Goal: Contribute content: Contribute content

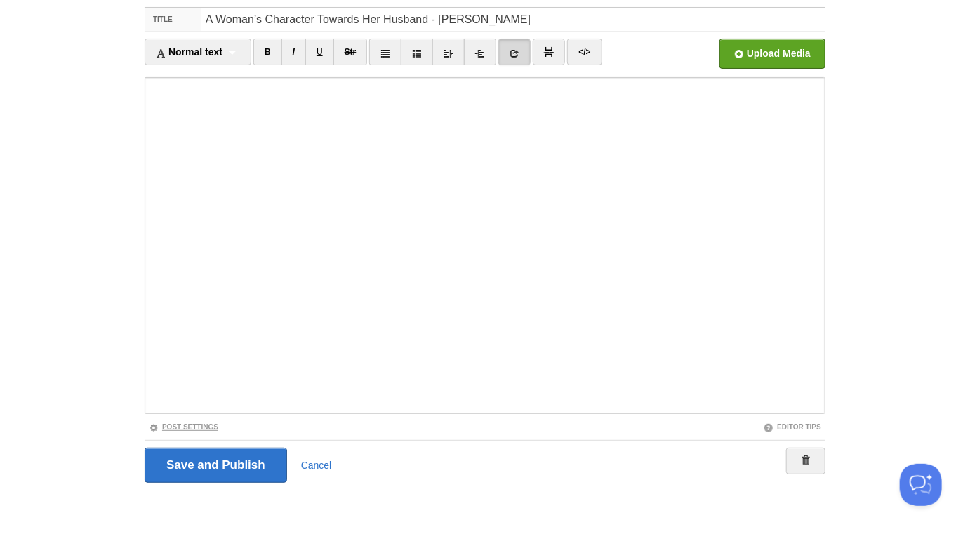
click at [204, 428] on link "Post Settings" at bounding box center [184, 427] width 70 height 8
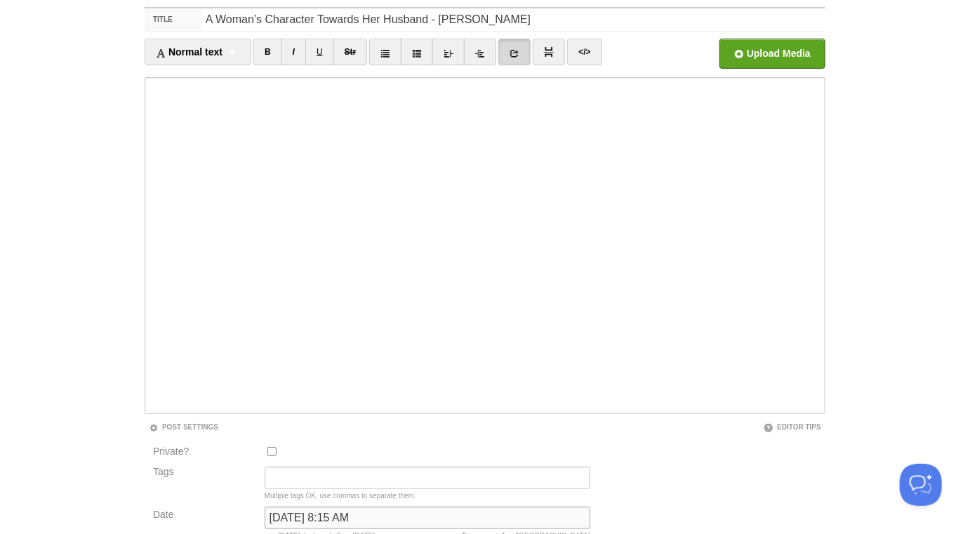
click at [299, 517] on input "[DATE] 8:15 AM" at bounding box center [428, 518] width 326 height 22
type input "n"
type input "now"
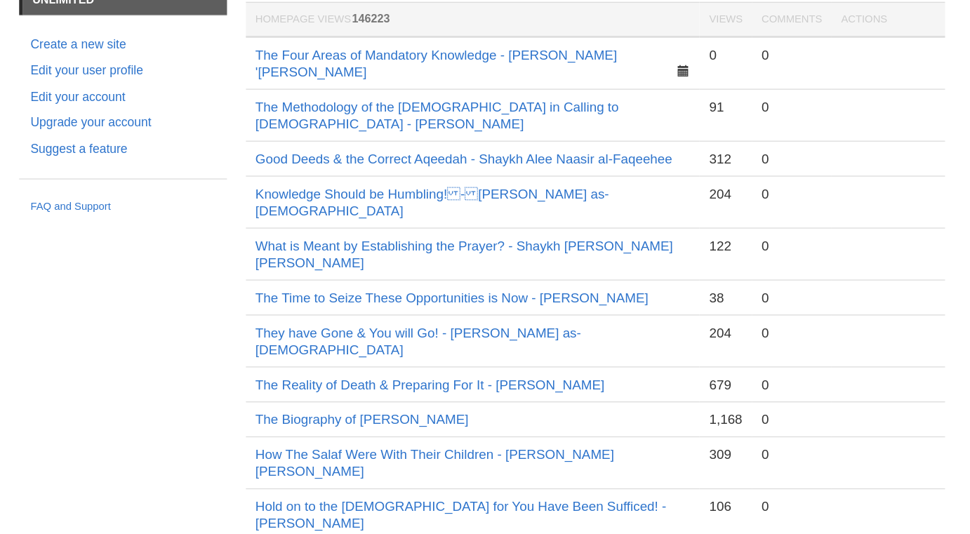
scroll to position [44, 0]
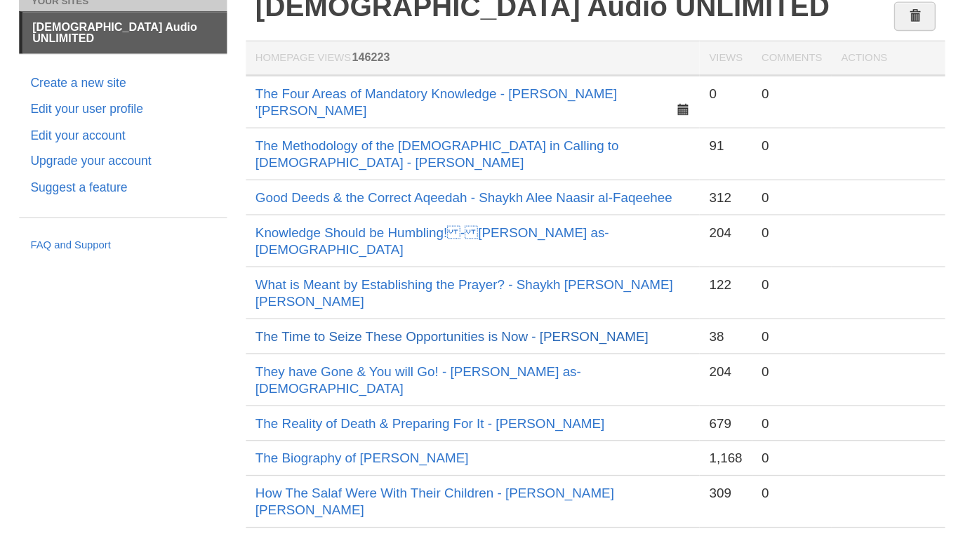
click at [511, 279] on link "The Time to Seize These Opportunities is Now - [PERSON_NAME]" at bounding box center [466, 284] width 292 height 11
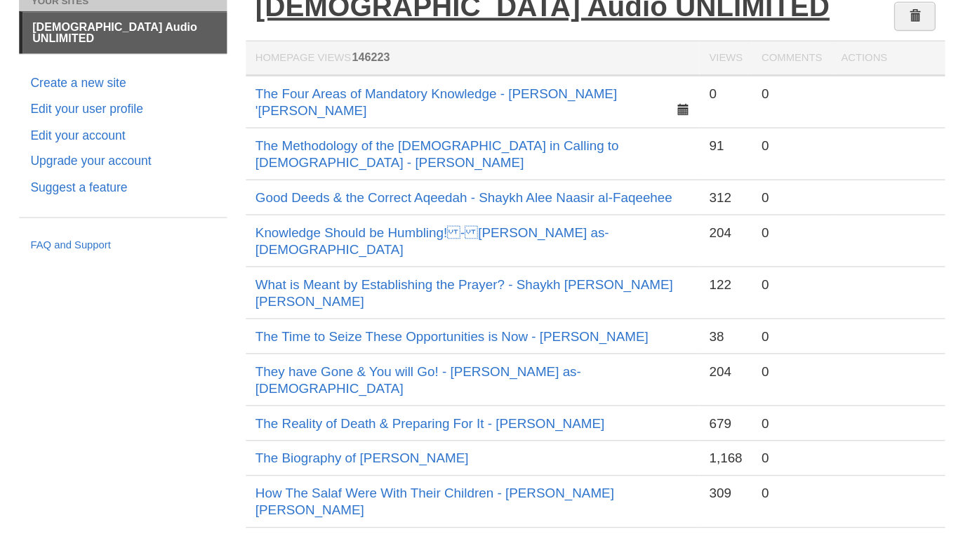
click at [515, 44] on link "[DEMOGRAPHIC_DATA] Audio UNLIMITED" at bounding box center [533, 39] width 427 height 23
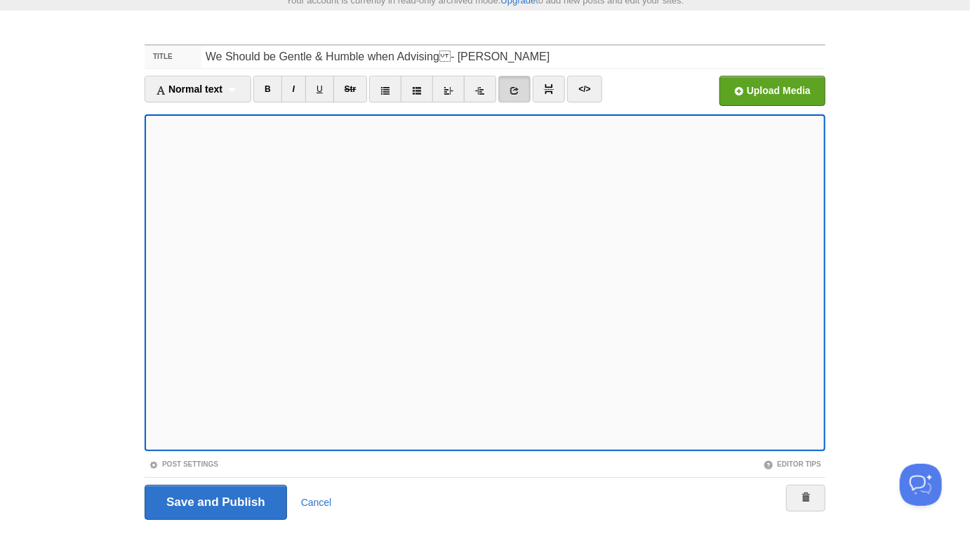
scroll to position [79, 0]
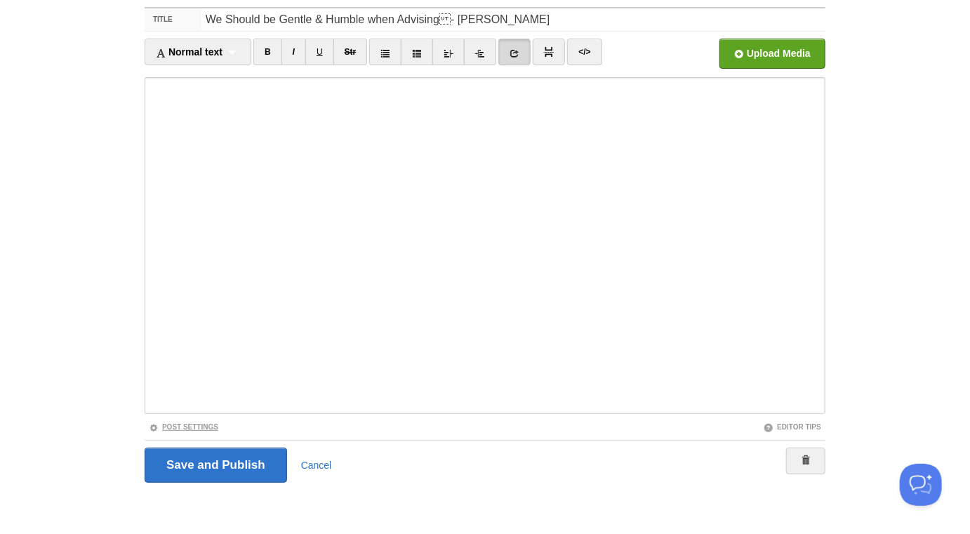
click at [203, 429] on link "Post Settings" at bounding box center [184, 427] width 70 height 8
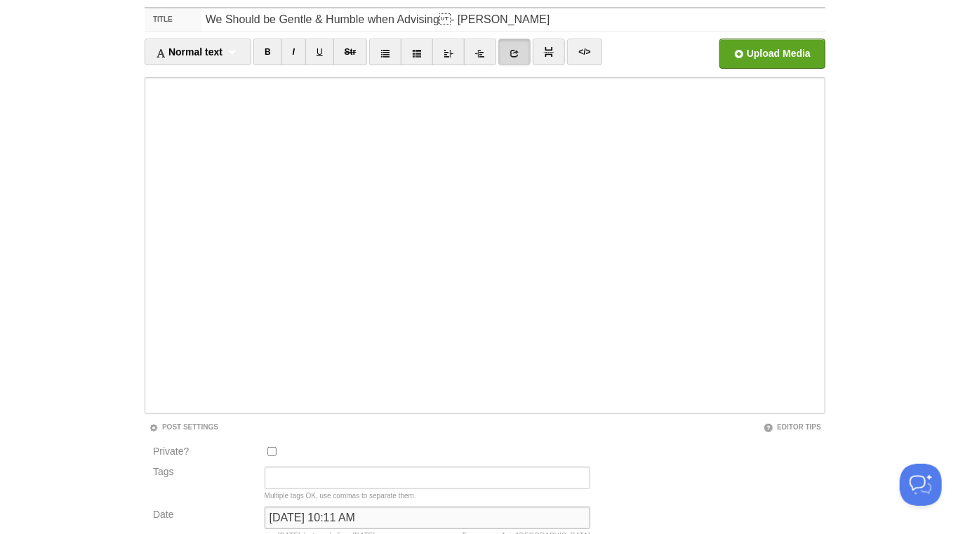
click at [299, 517] on input "November 21, 2023 at 10:11 AM" at bounding box center [428, 518] width 326 height 22
type input "b"
type input "now"
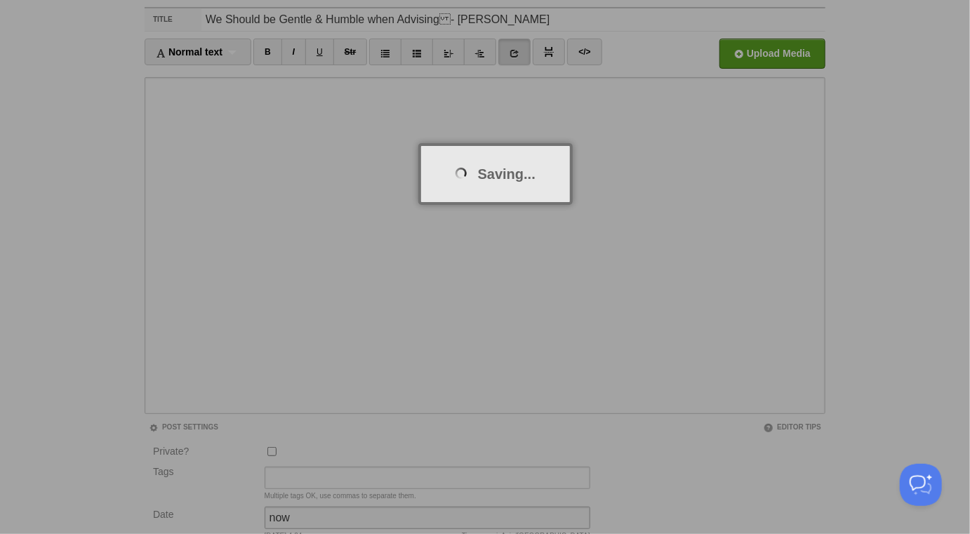
scroll to position [73, 0]
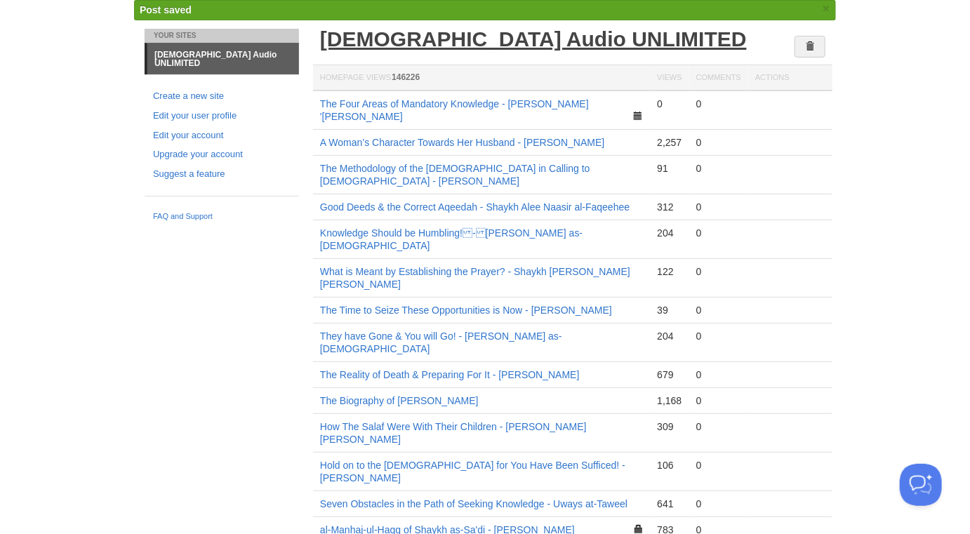
click at [432, 37] on link "[DEMOGRAPHIC_DATA] Audio UNLIMITED" at bounding box center [533, 38] width 427 height 23
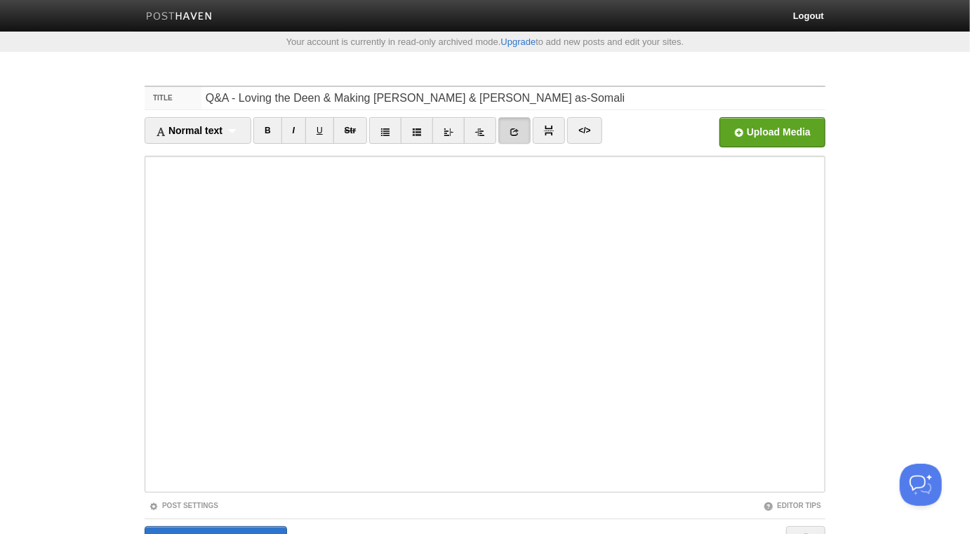
scroll to position [79, 0]
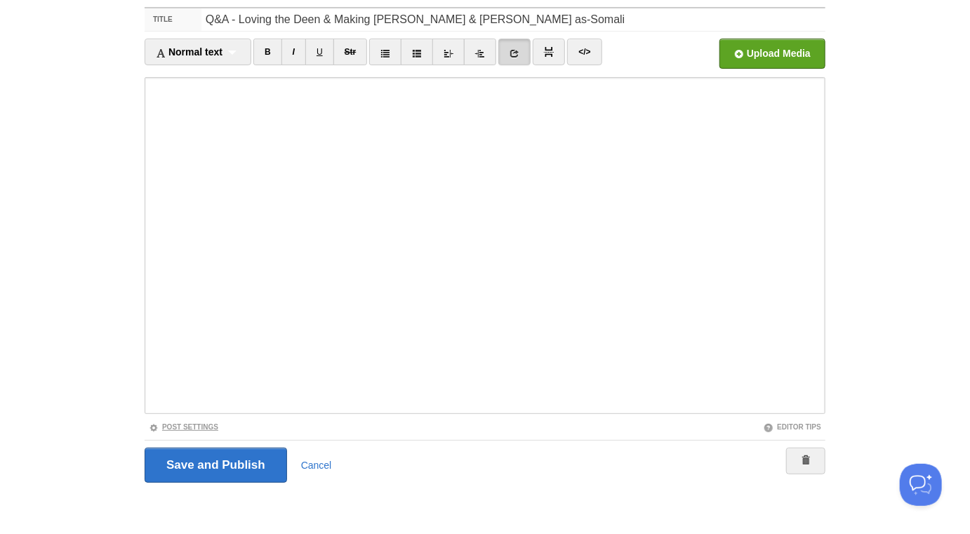
click at [207, 428] on link "Post Settings" at bounding box center [184, 427] width 70 height 8
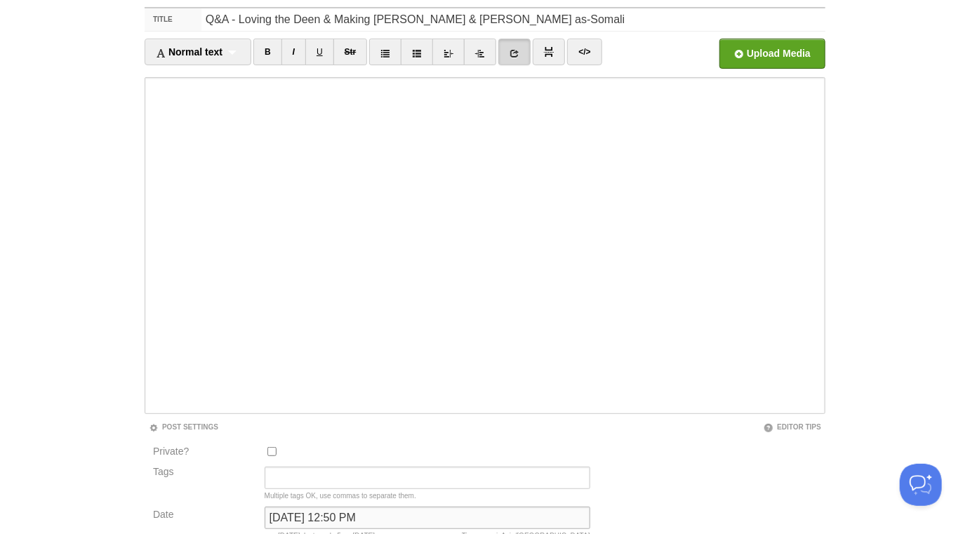
click at [343, 513] on input "November 7, 2023 at 12:50 PM" at bounding box center [428, 518] width 326 height 22
type input "now"
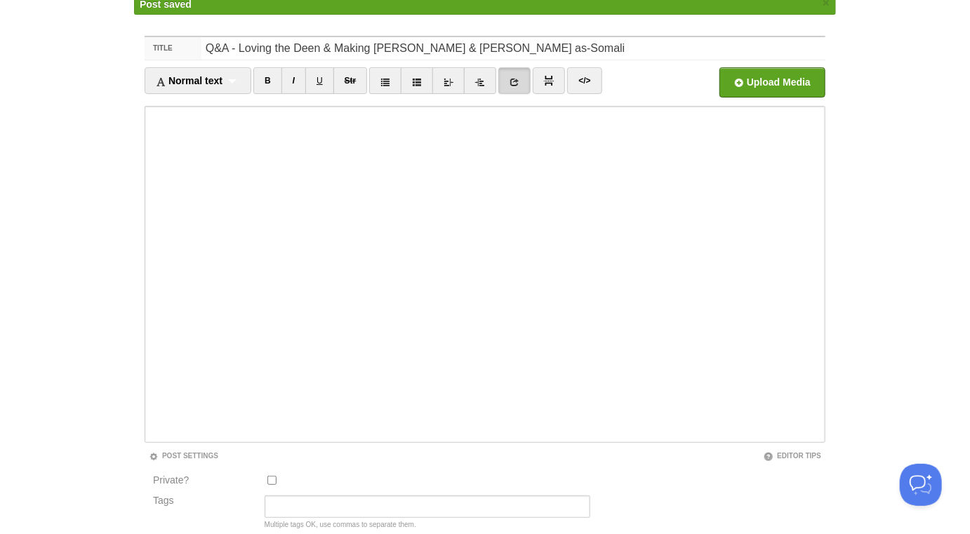
scroll to position [73, 0]
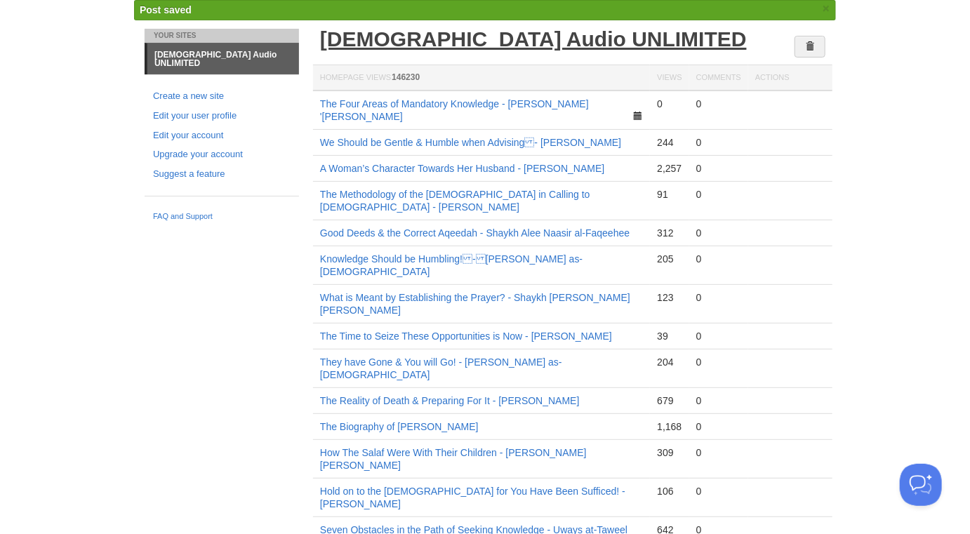
click at [484, 40] on link "[DEMOGRAPHIC_DATA] Audio UNLIMITED" at bounding box center [533, 38] width 427 height 23
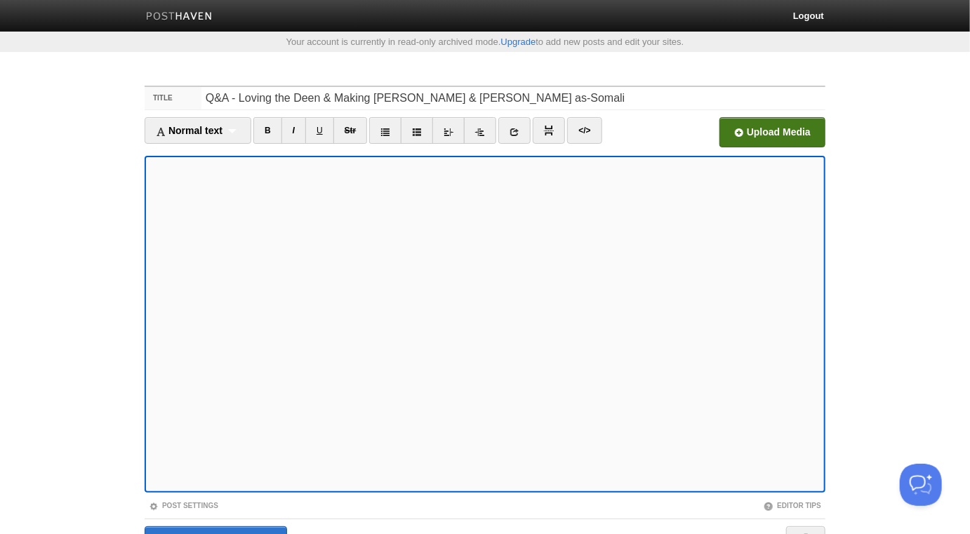
scroll to position [79, 0]
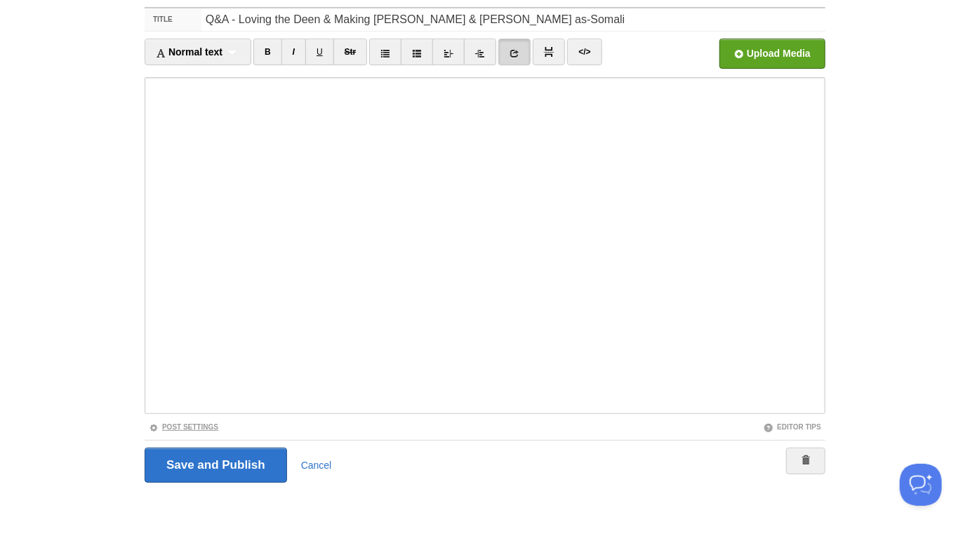
click at [209, 424] on link "Post Settings" at bounding box center [184, 427] width 70 height 8
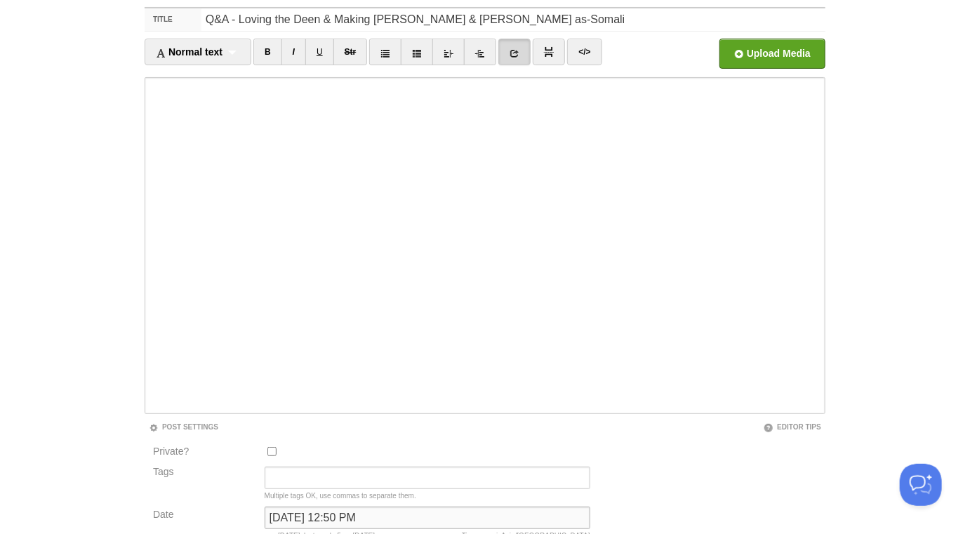
click at [342, 520] on input "[DATE] 12:50 PM" at bounding box center [428, 518] width 326 height 22
type input "now"
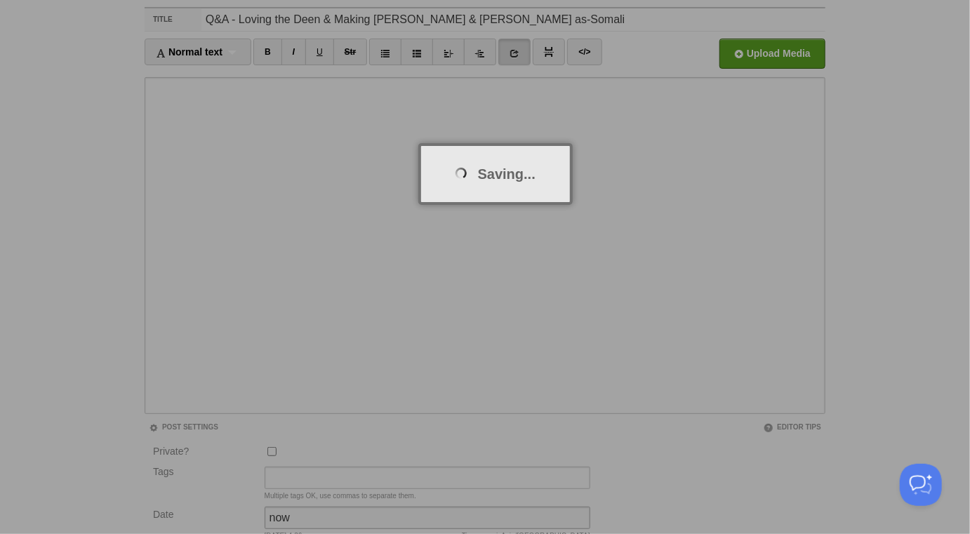
scroll to position [73, 0]
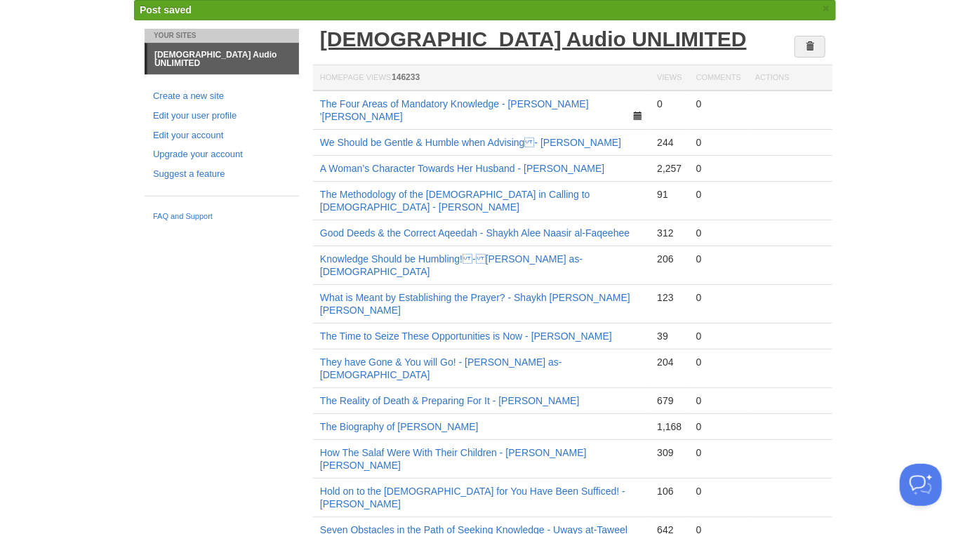
click at [479, 40] on link "[DEMOGRAPHIC_DATA] Audio UNLIMITED" at bounding box center [533, 38] width 427 height 23
